Goal: Check status

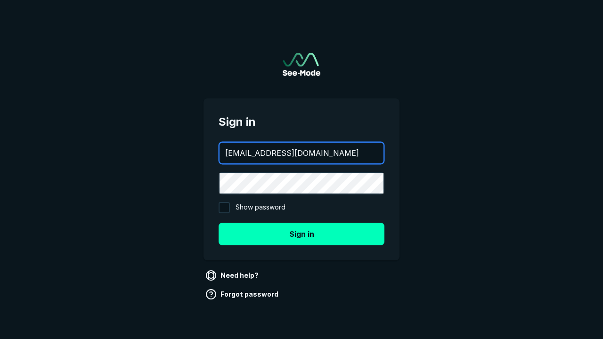
type input "[EMAIL_ADDRESS][DOMAIN_NAME]"
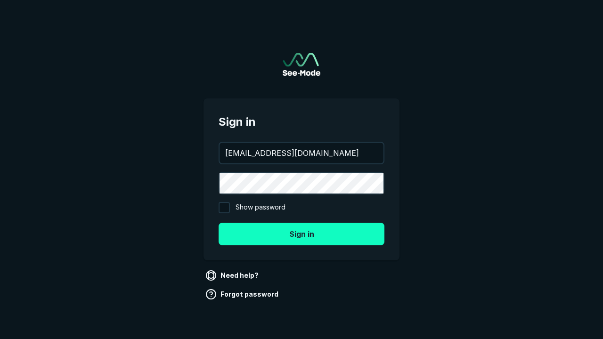
click at [301, 233] on button "Sign in" at bounding box center [301, 234] width 166 height 23
